Goal: Check status: Check status

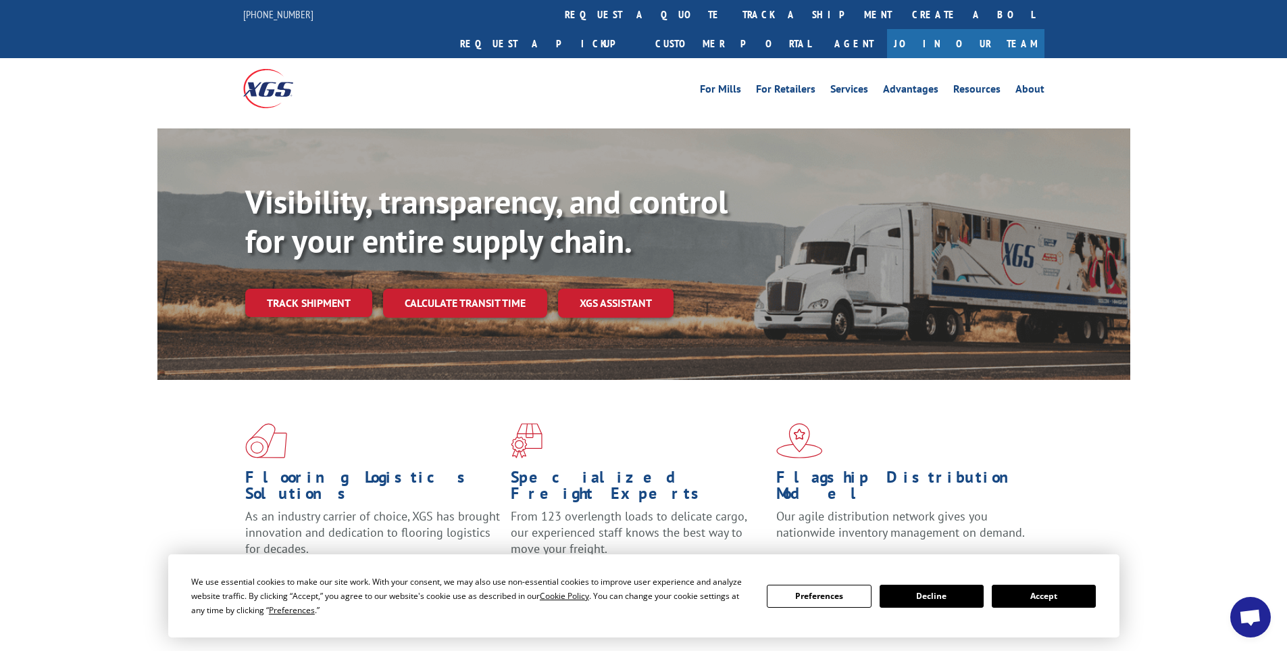
click at [1054, 603] on button "Accept" at bounding box center [1044, 595] width 104 height 23
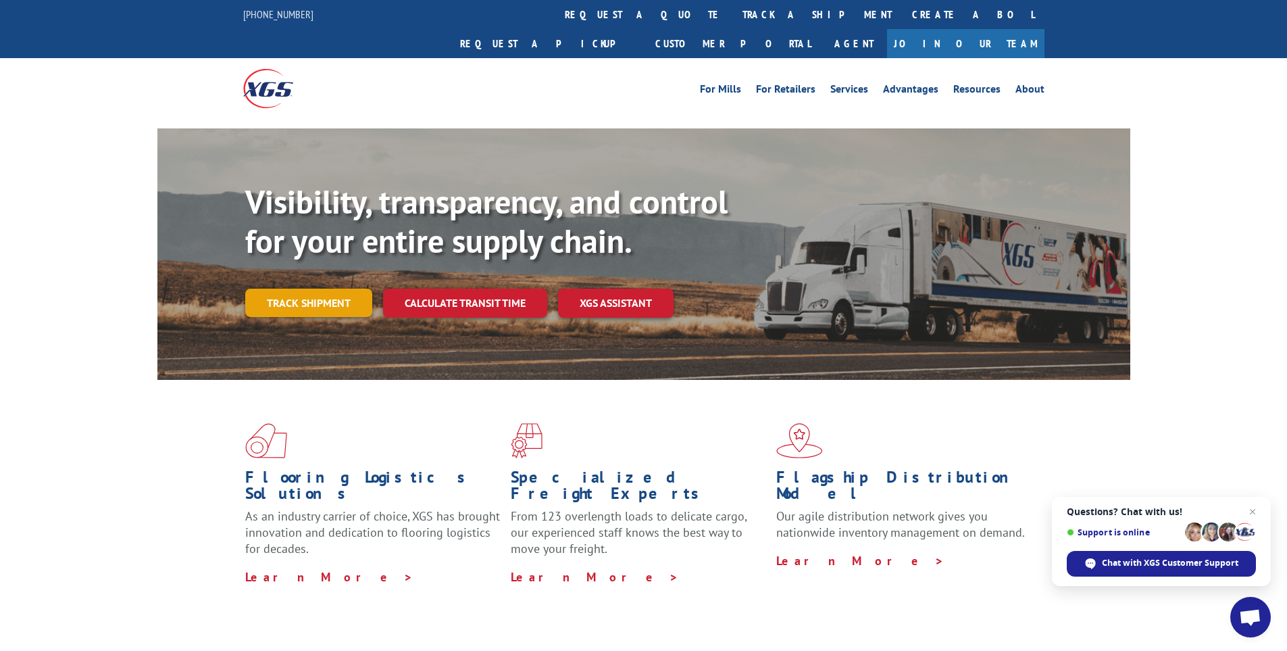
click at [336, 288] on link "Track shipment" at bounding box center [308, 302] width 127 height 28
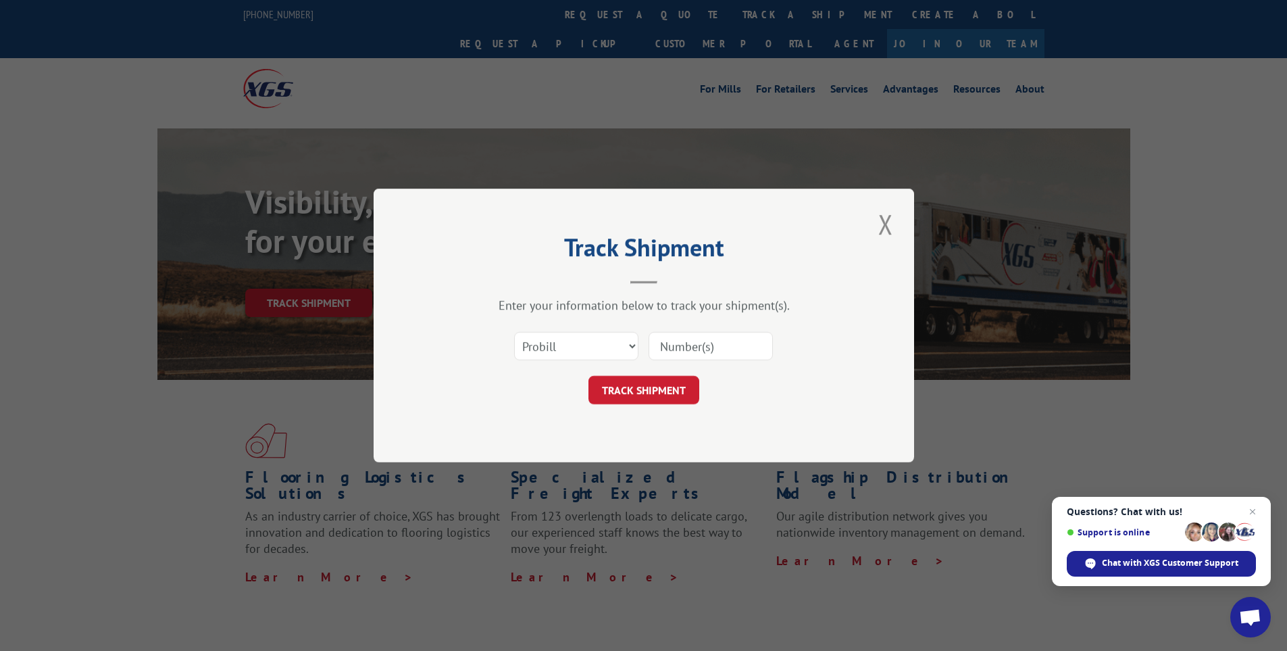
click at [704, 335] on input at bounding box center [710, 346] width 124 height 28
paste input "17449951"
type input "17449951"
click at [655, 380] on button "TRACK SHIPMENT" at bounding box center [643, 390] width 111 height 28
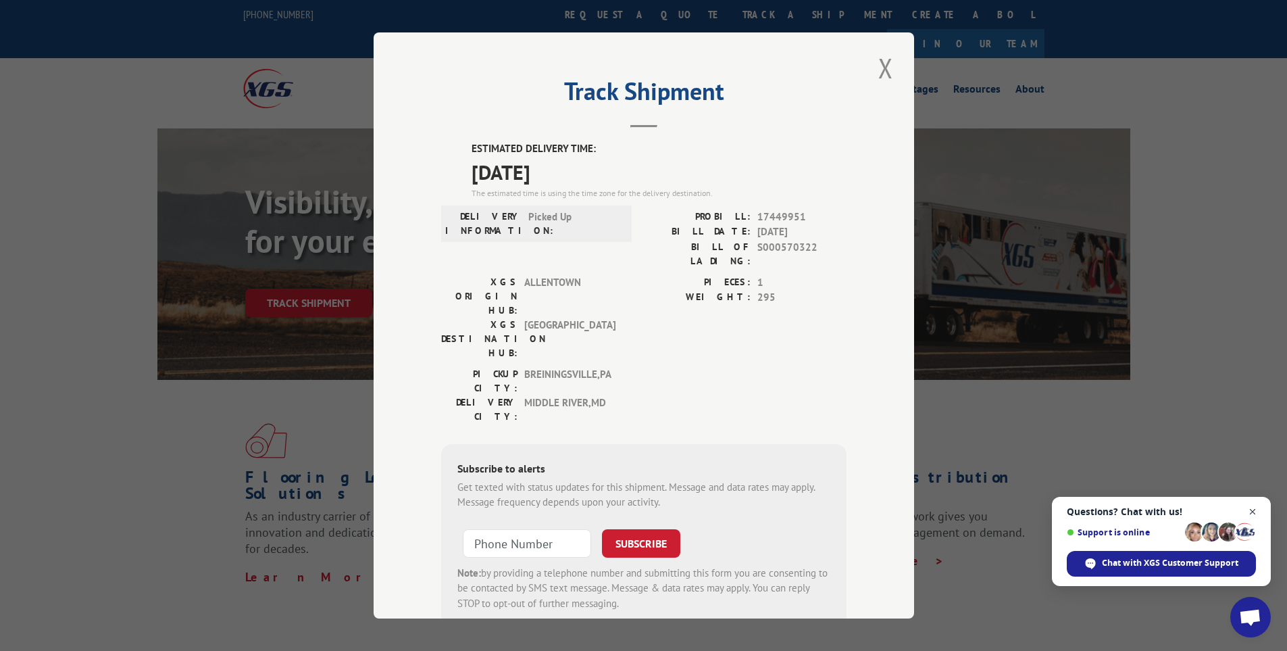
click at [1252, 507] on span "Open chat" at bounding box center [1252, 511] width 17 height 17
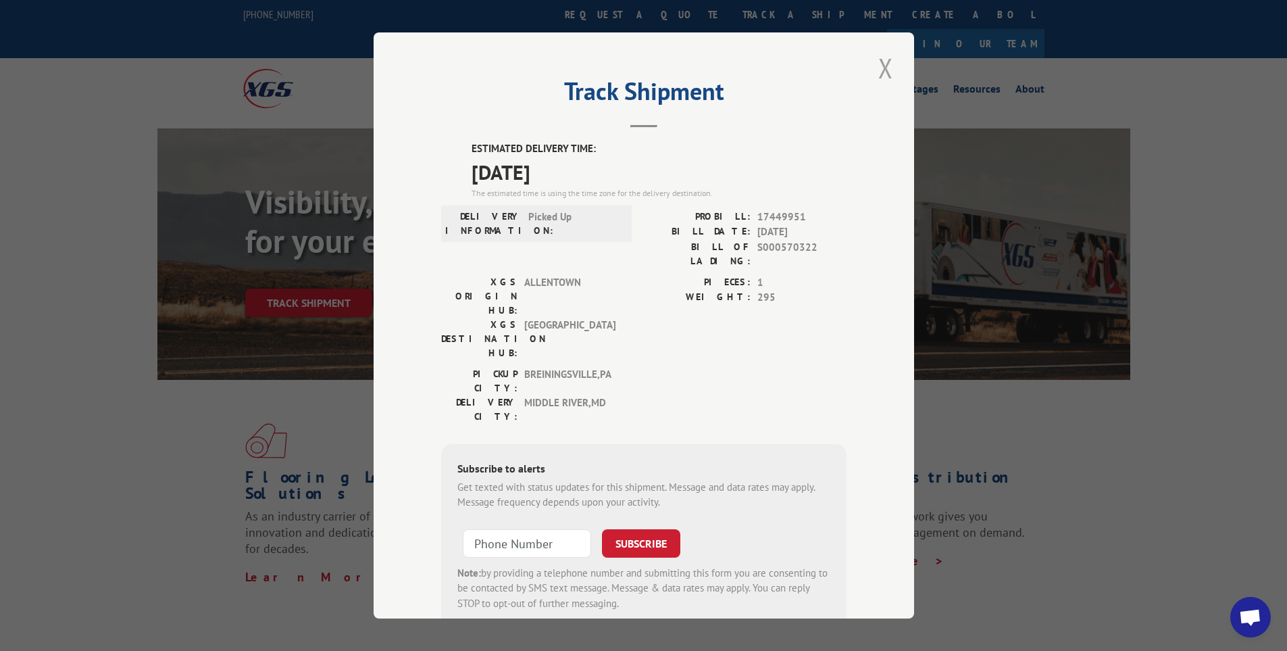
click at [880, 76] on button "Close modal" at bounding box center [885, 67] width 23 height 37
